Goal: Transaction & Acquisition: Subscribe to service/newsletter

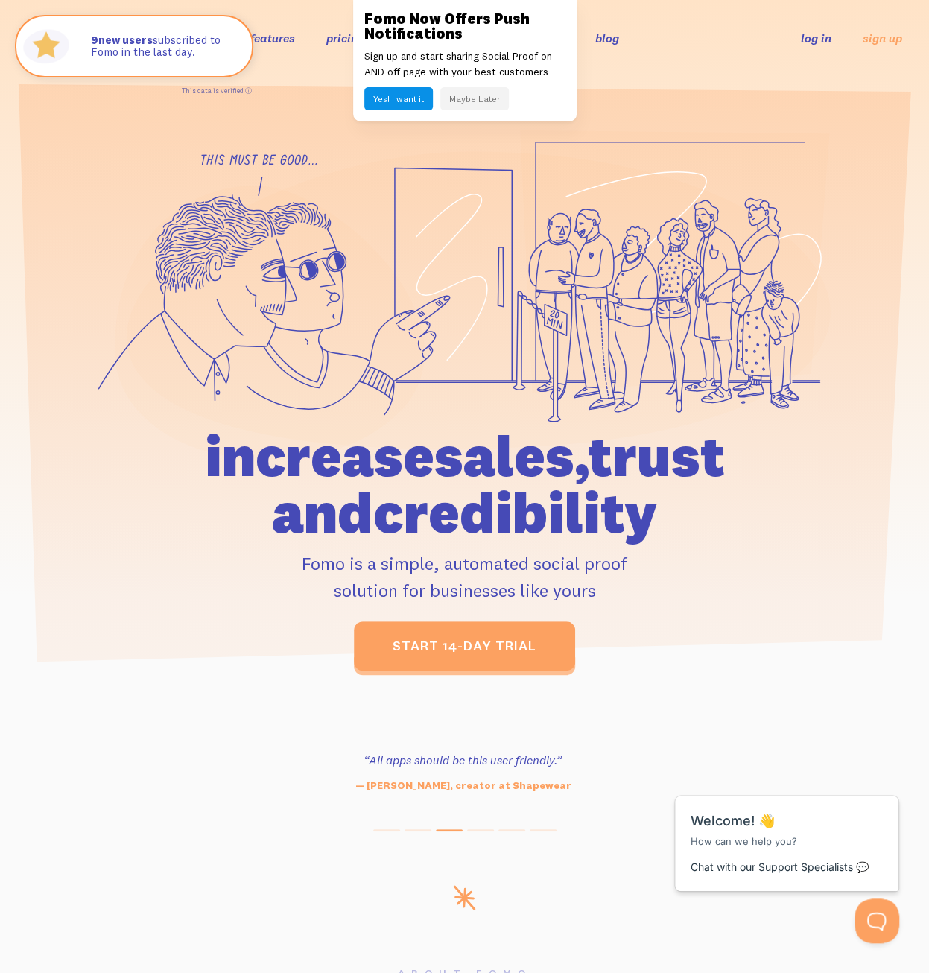
click at [410, 103] on button "Yes! I want it" at bounding box center [398, 98] width 69 height 23
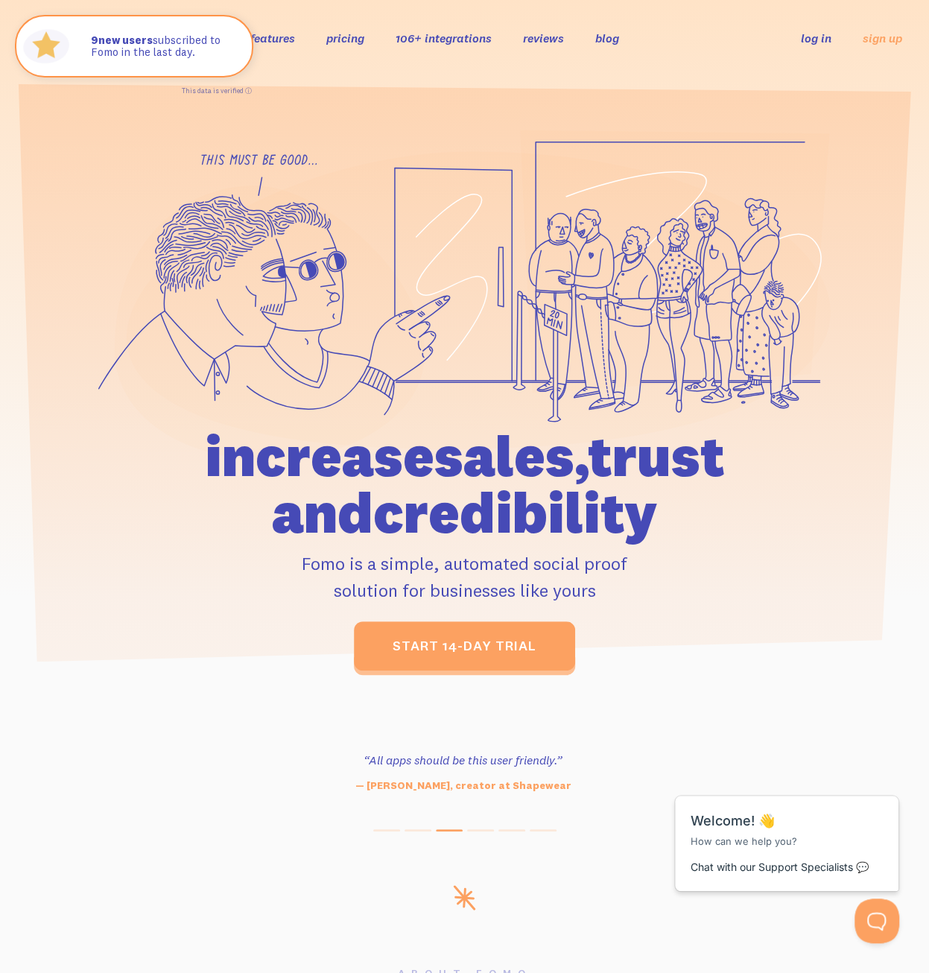
click at [346, 45] on link "pricing" at bounding box center [345, 38] width 38 height 15
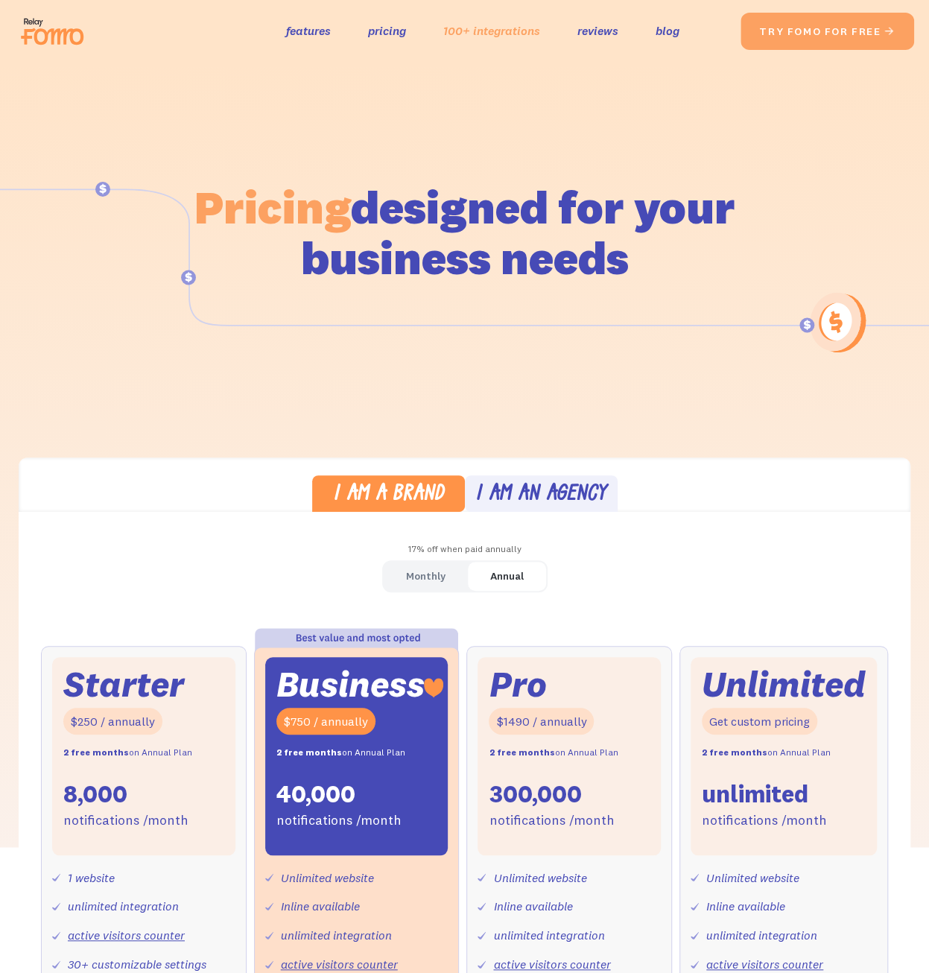
click at [471, 32] on link "100+ integrations" at bounding box center [491, 31] width 97 height 22
